Goal: Task Accomplishment & Management: Manage account settings

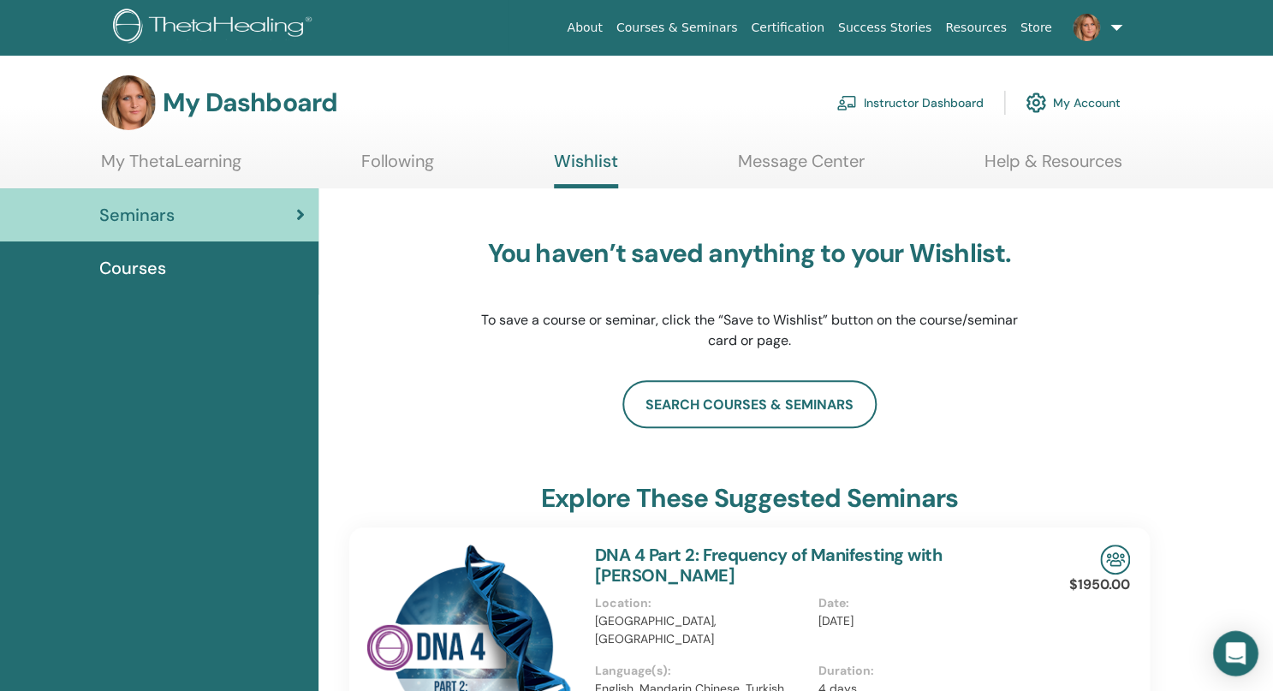
click at [1225, 648] on div "Open Intercom Messenger" at bounding box center [1235, 653] width 45 height 45
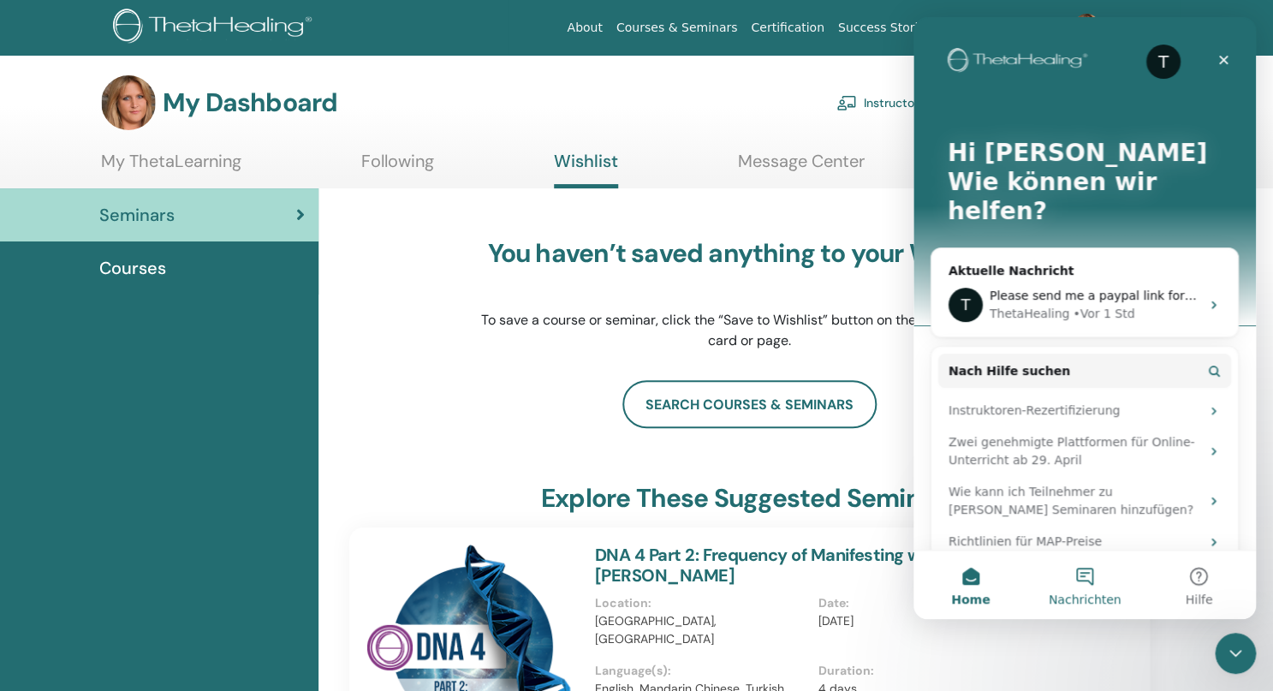
click at [1087, 574] on button "Nachrichten" at bounding box center [1084, 585] width 114 height 68
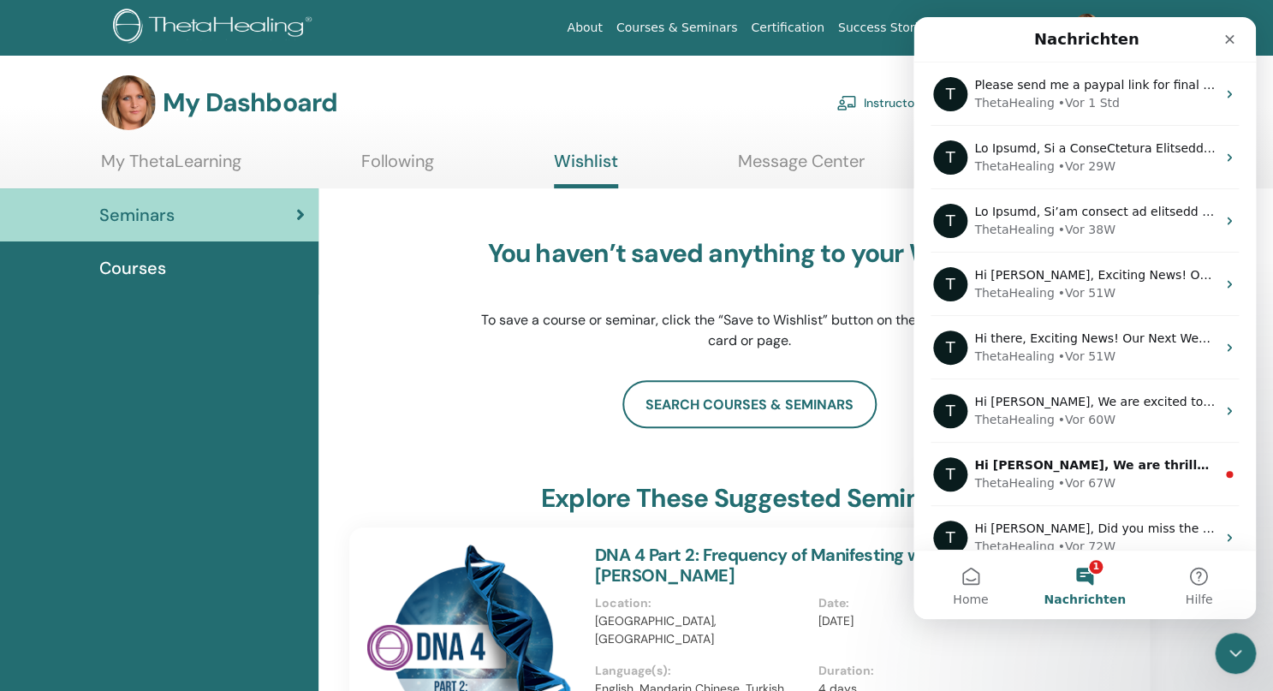
click at [1085, 569] on button "1 Nachrichten" at bounding box center [1084, 585] width 114 height 68
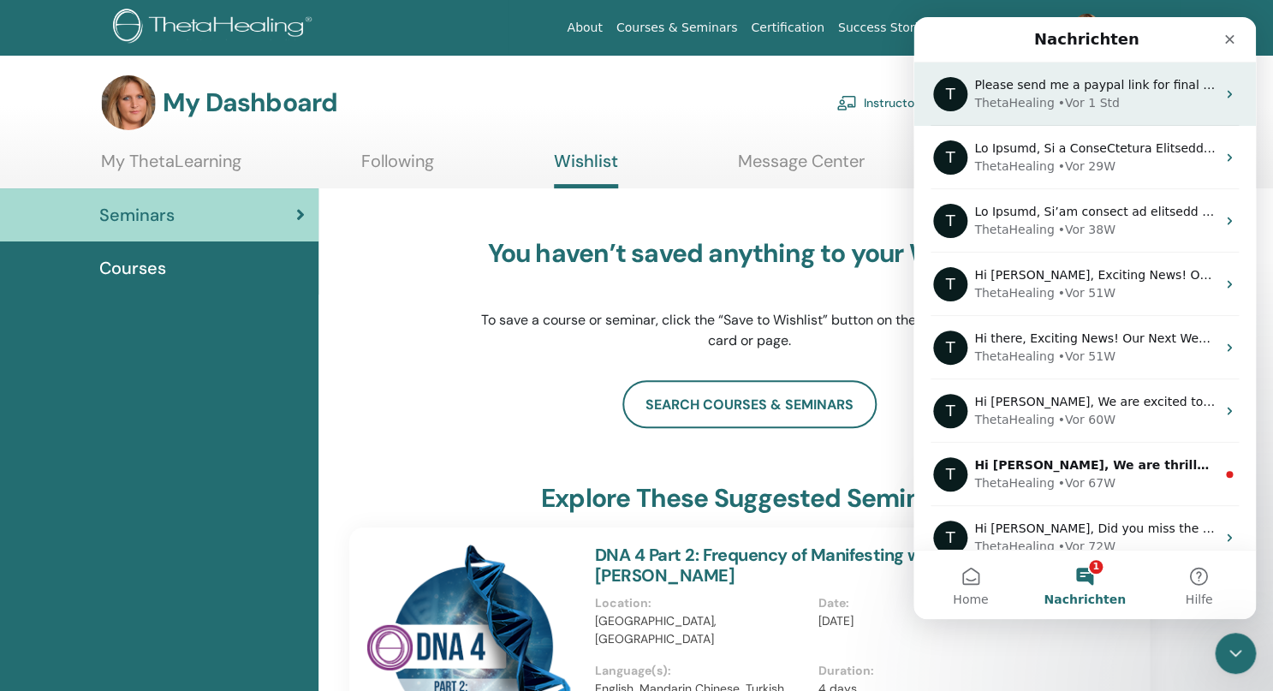
click at [1081, 92] on div "Please send me a paypal link for final payment children 2 instructor on FRI Oct…" at bounding box center [1094, 85] width 241 height 18
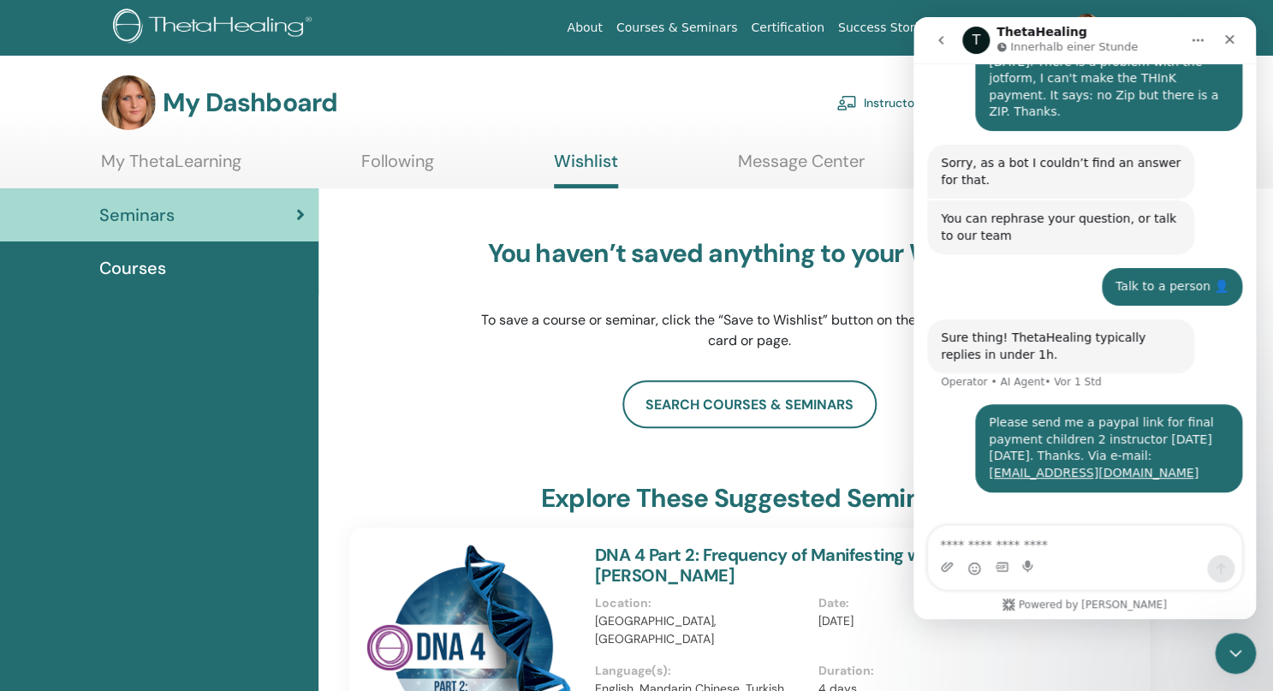
scroll to position [256, 0]
click at [956, 445] on div "Please send me a paypal link for final payment children 2 instructor on FRI Oct…" at bounding box center [1084, 458] width 315 height 108
click at [1232, 34] on icon "Schließen" at bounding box center [1230, 40] width 14 height 14
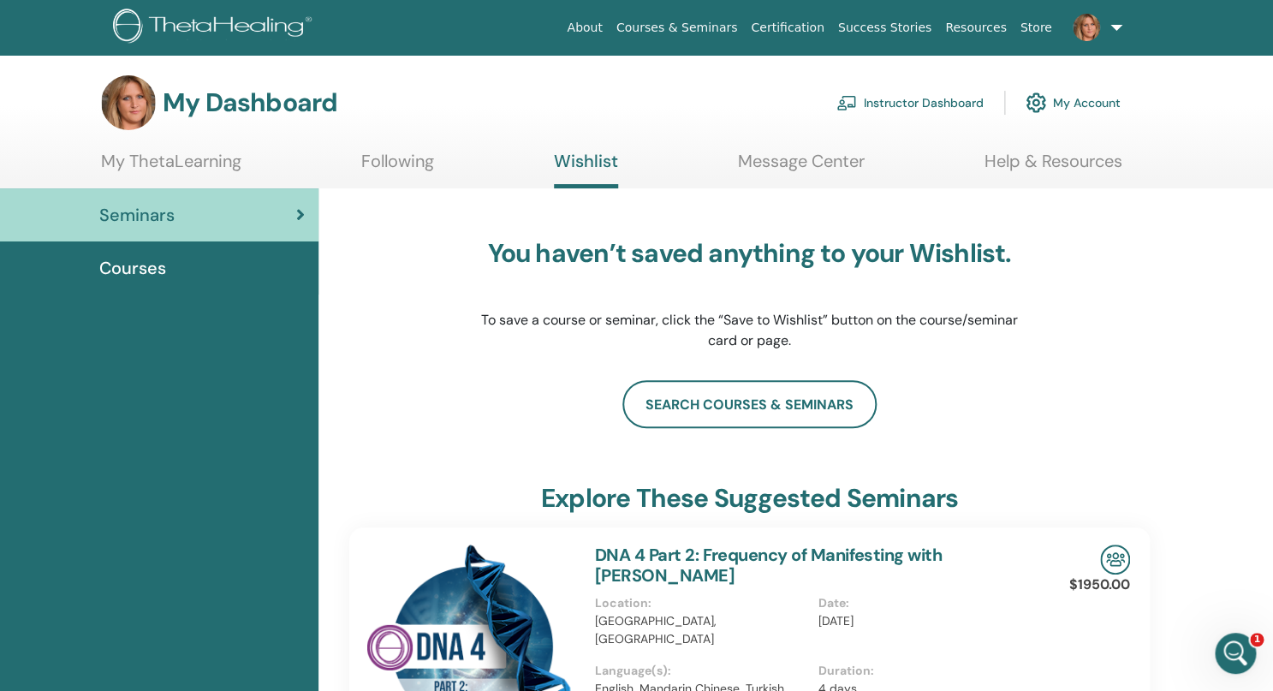
click at [1122, 25] on link at bounding box center [1094, 27] width 70 height 55
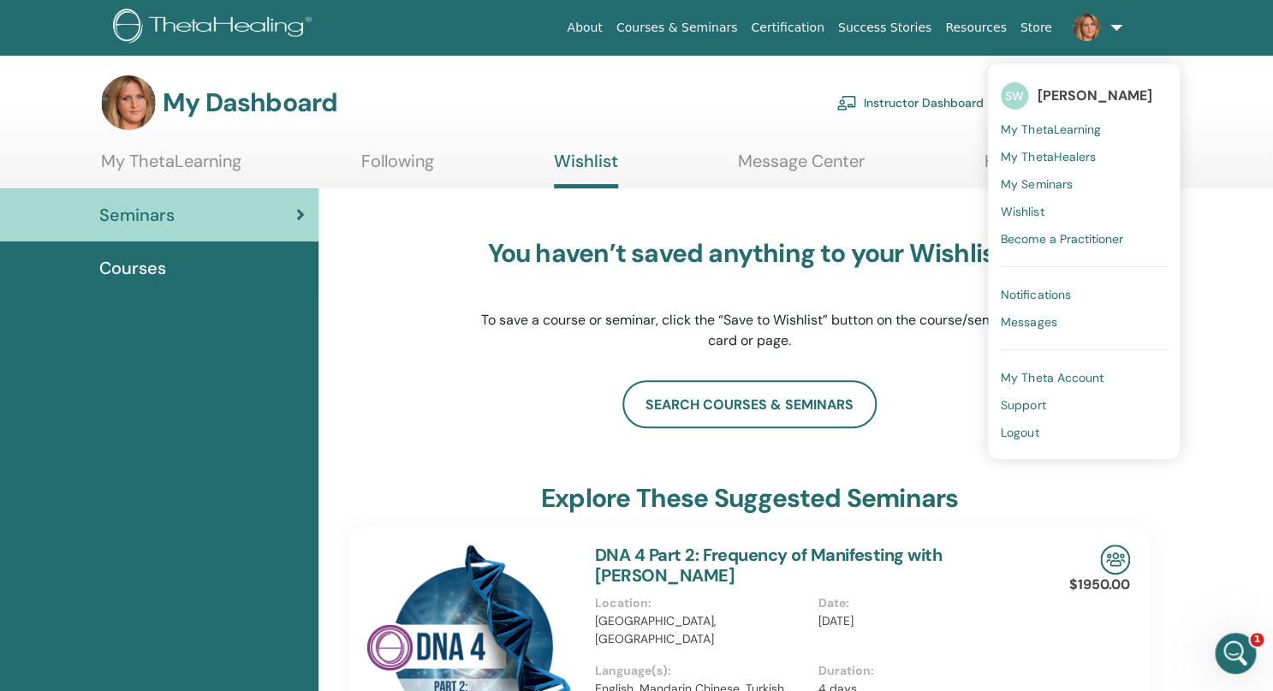
scroll to position [0, 0]
click at [1038, 429] on span "Logout" at bounding box center [1020, 432] width 38 height 15
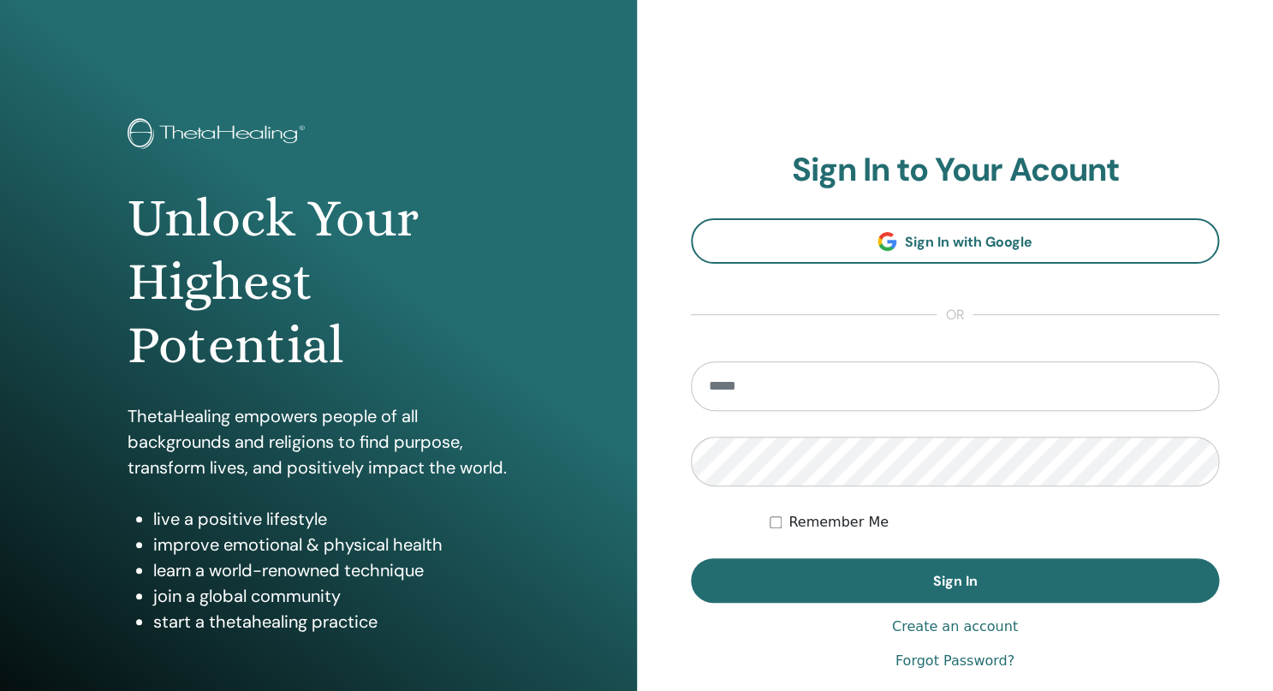
click at [815, 131] on div "**********" at bounding box center [955, 411] width 637 height 822
click at [744, 390] on input "email" at bounding box center [955, 386] width 529 height 50
type input "**********"
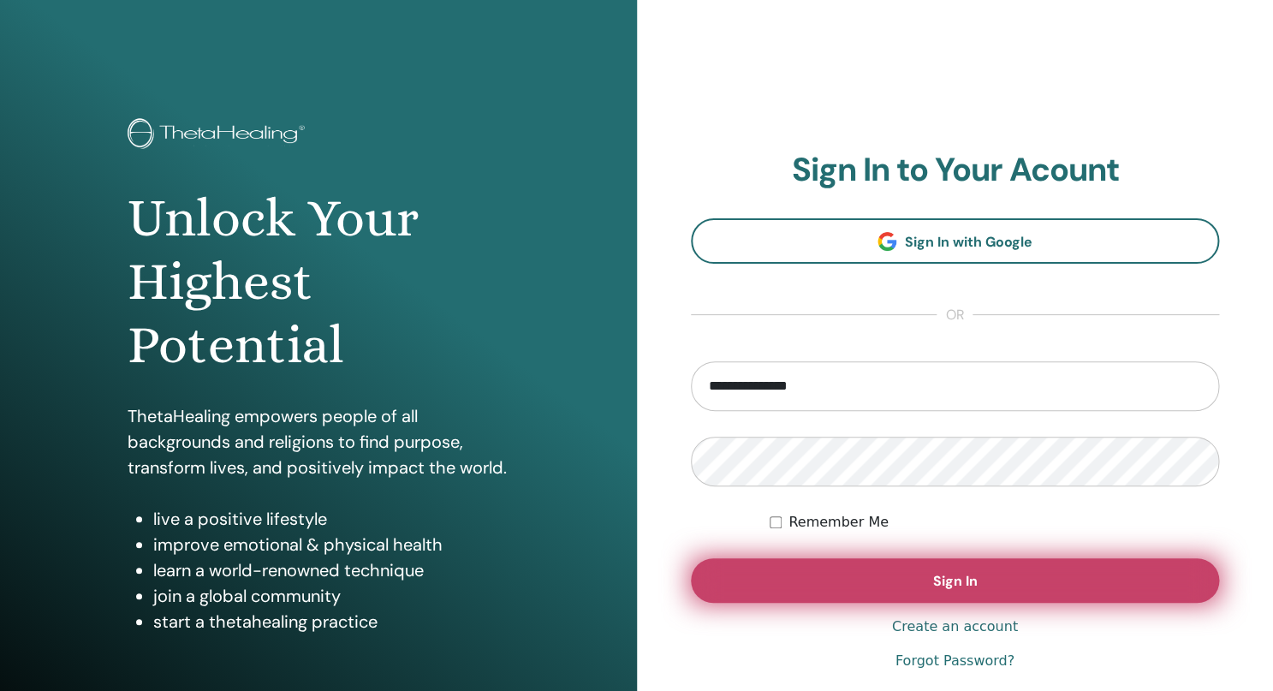
click at [836, 590] on button "Sign In" at bounding box center [955, 580] width 529 height 45
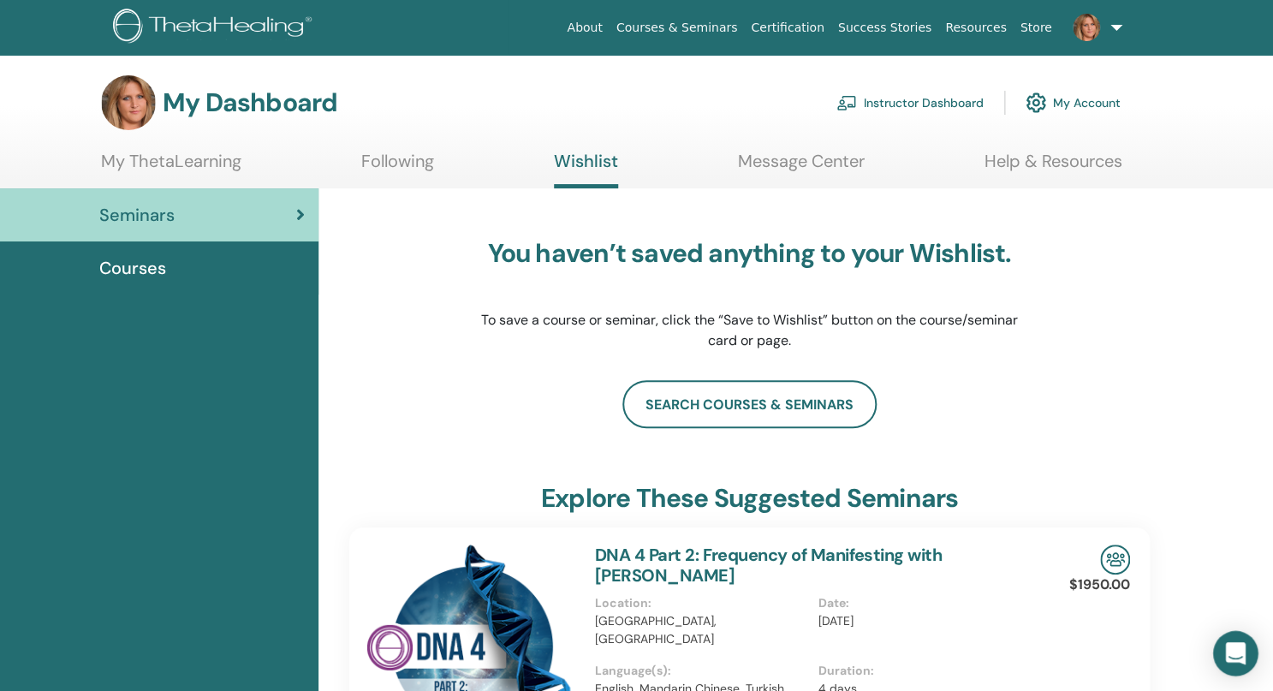
click at [1232, 642] on div "Open Intercom Messenger" at bounding box center [1235, 653] width 45 height 45
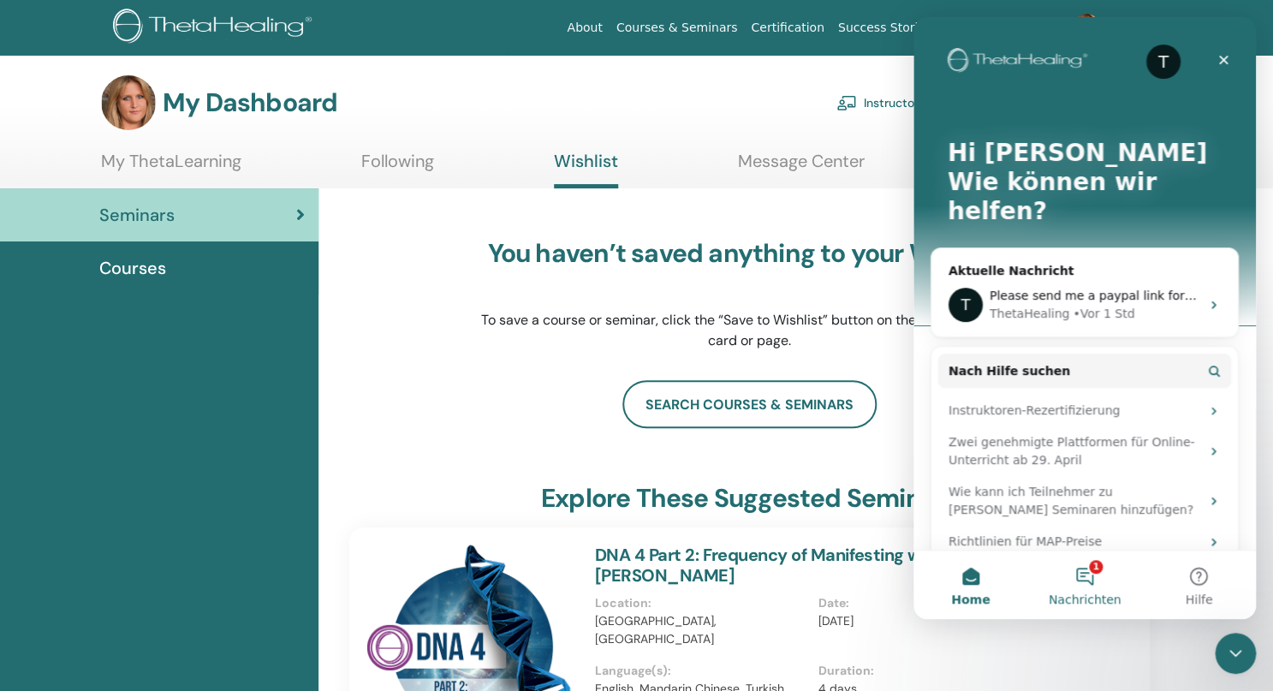
click at [1097, 577] on button "1 Nachrichten" at bounding box center [1084, 585] width 114 height 68
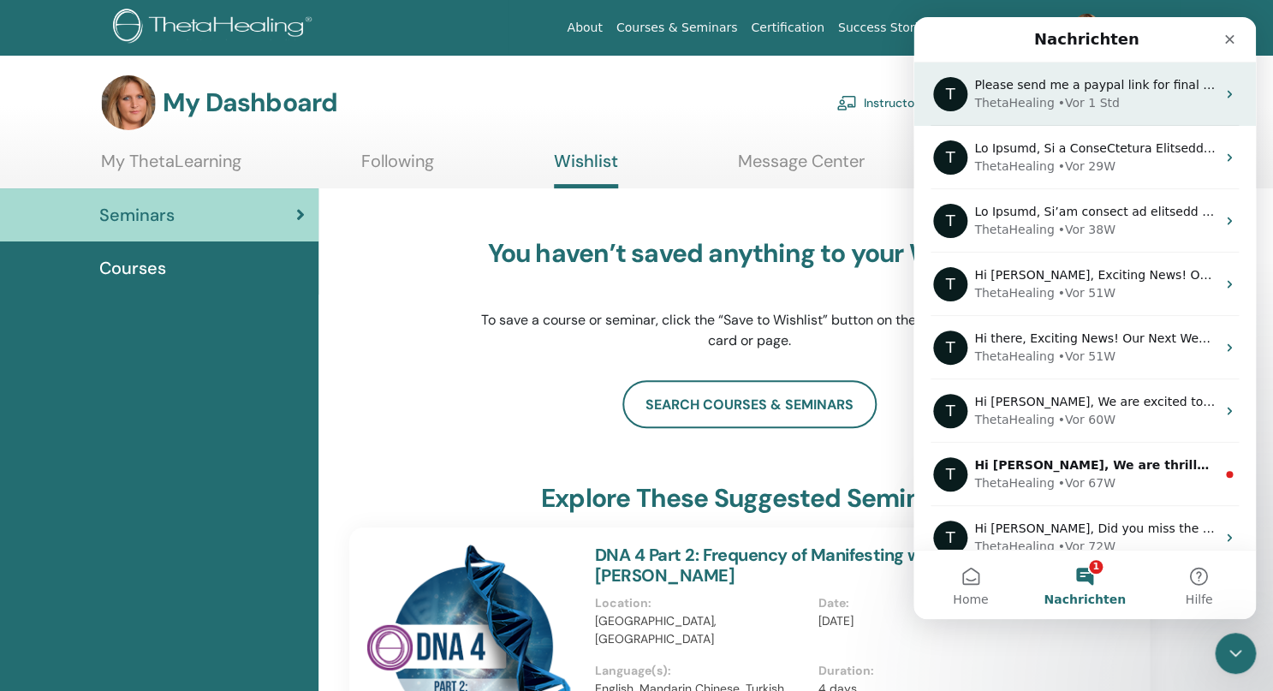
click at [1074, 99] on div "• Vor 1 Std" at bounding box center [1088, 103] width 62 height 18
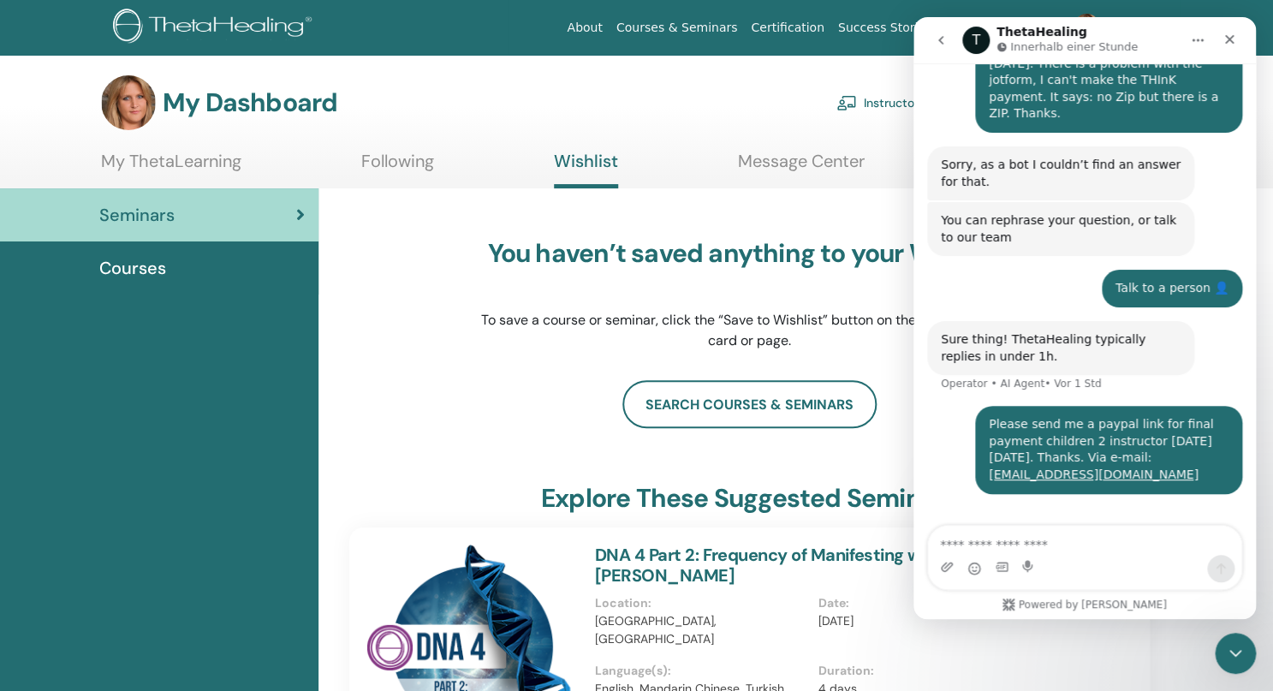
scroll to position [256, 0]
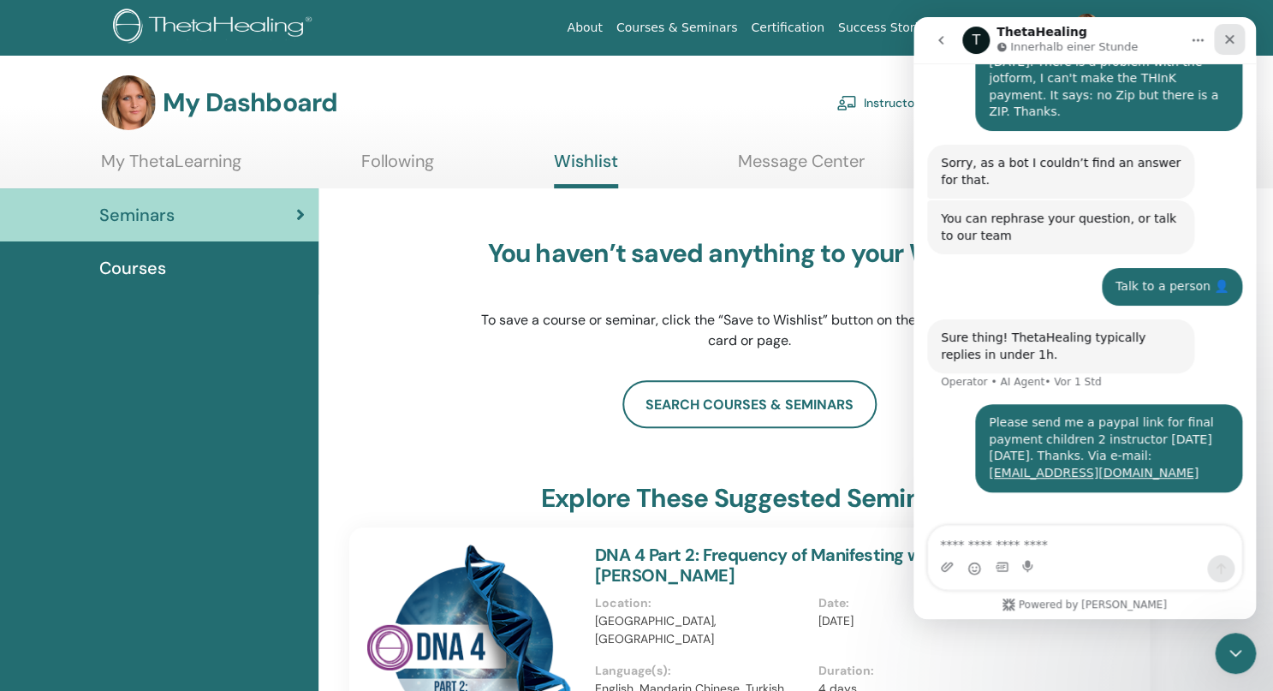
click at [1234, 45] on icon "Schließen" at bounding box center [1230, 40] width 14 height 14
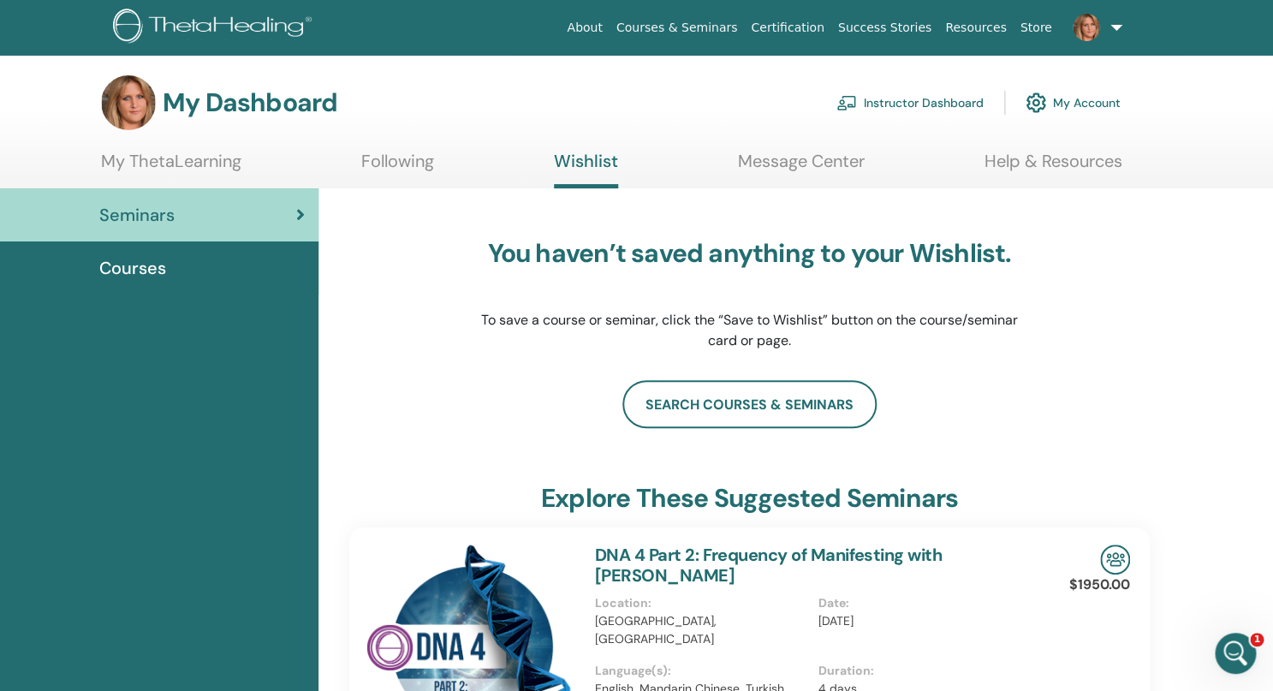
click at [1118, 30] on link at bounding box center [1094, 27] width 70 height 55
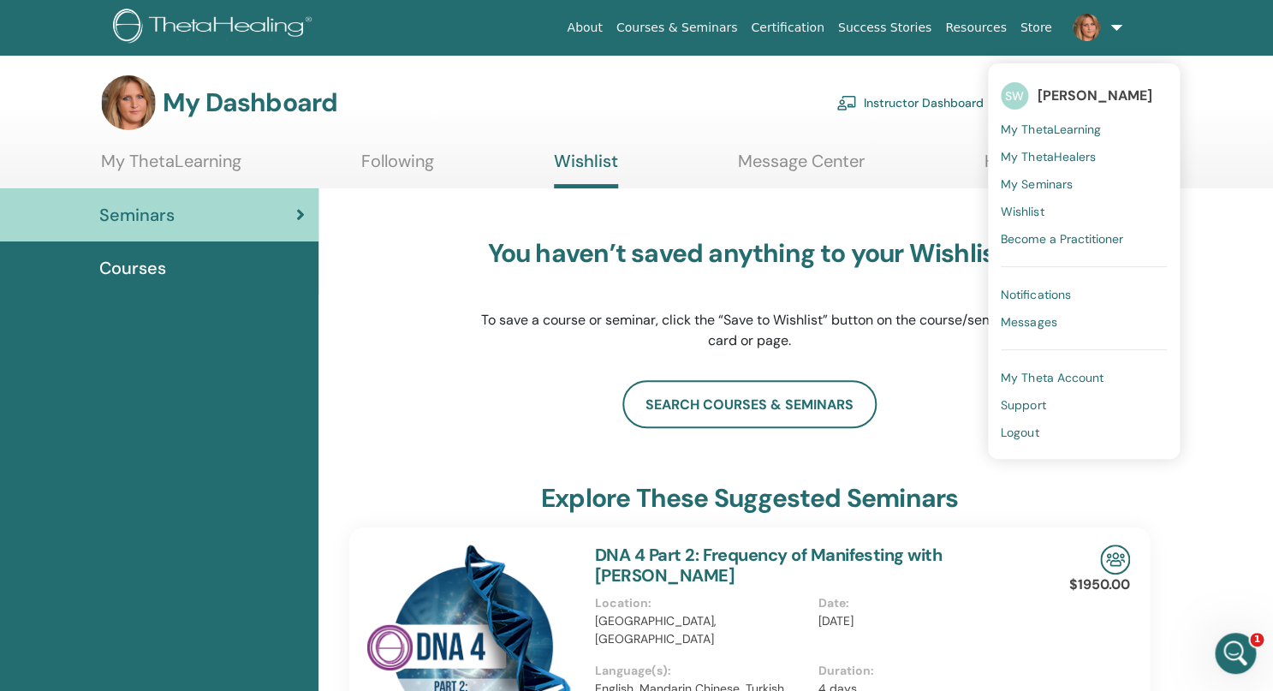
scroll to position [0, 0]
click at [1034, 434] on span "Logout" at bounding box center [1020, 432] width 38 height 15
